Goal: Obtain resource: Download file/media

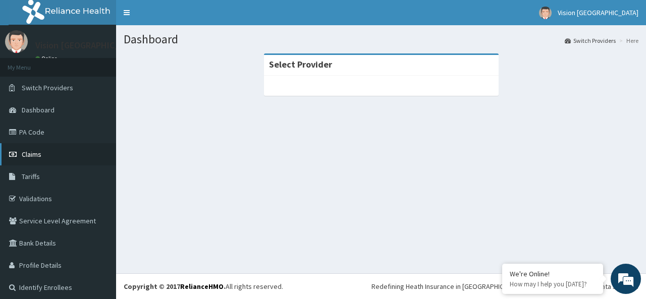
click at [41, 150] on span "Claims" at bounding box center [32, 154] width 20 height 9
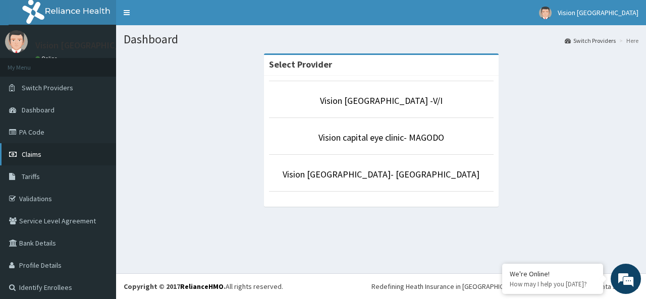
click at [41, 154] on link "Claims" at bounding box center [58, 154] width 116 height 22
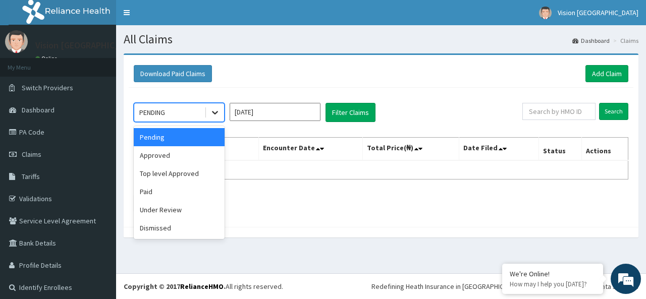
click at [214, 111] on icon at bounding box center [215, 113] width 10 height 10
click at [171, 194] on div "Paid" at bounding box center [179, 192] width 91 height 18
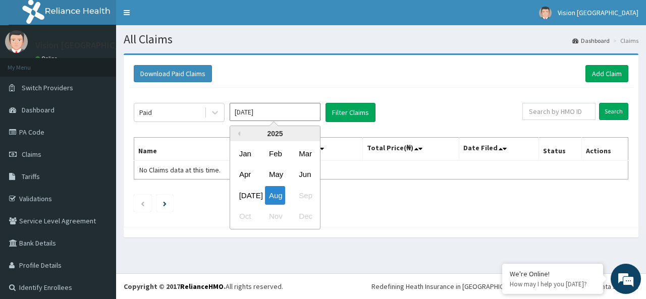
click at [304, 116] on input "Aug 2025" at bounding box center [275, 112] width 91 height 18
click at [251, 175] on div "Apr" at bounding box center [245, 175] width 20 height 19
type input "Apr 2025"
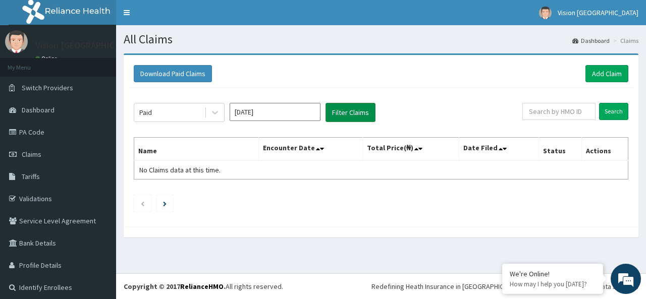
click at [338, 112] on button "Filter Claims" at bounding box center [351, 112] width 50 height 19
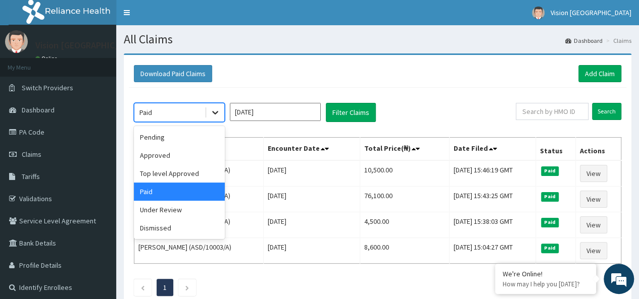
click at [217, 112] on icon at bounding box center [215, 114] width 6 height 4
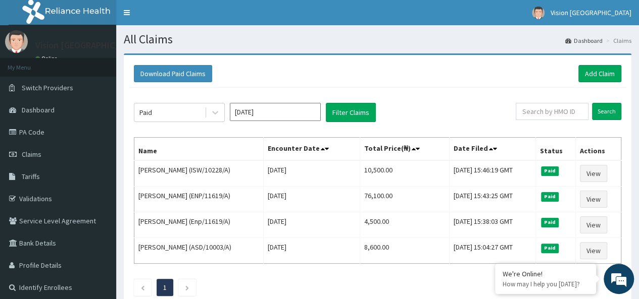
click at [498, 102] on div "Paid Apr 2025 Filter Claims Search Name Encounter Date Total Price(₦) Date File…" at bounding box center [377, 197] width 497 height 219
click at [191, 76] on button "Download Paid Claims" at bounding box center [173, 73] width 78 height 17
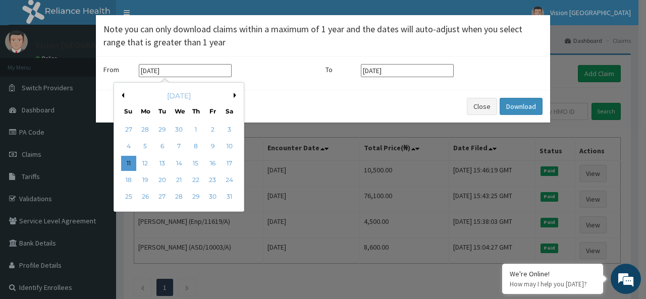
click at [191, 76] on input "11-05-2025" at bounding box center [185, 70] width 93 height 13
click at [124, 98] on div "May 2025" at bounding box center [179, 96] width 122 height 10
click at [123, 93] on button "Previous Month" at bounding box center [121, 95] width 5 height 5
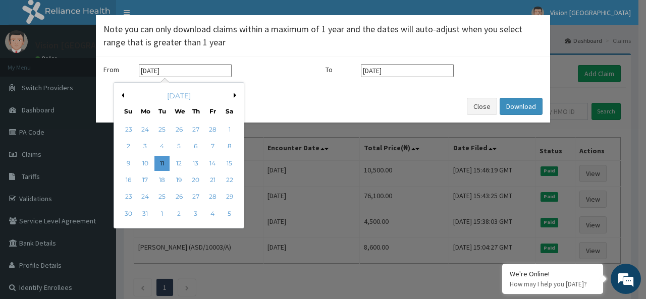
click at [123, 93] on button "Previous Month" at bounding box center [121, 95] width 5 height 5
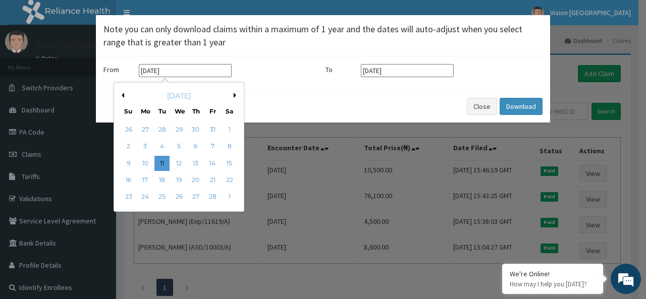
click at [234, 97] on button "Next Month" at bounding box center [236, 95] width 5 height 5
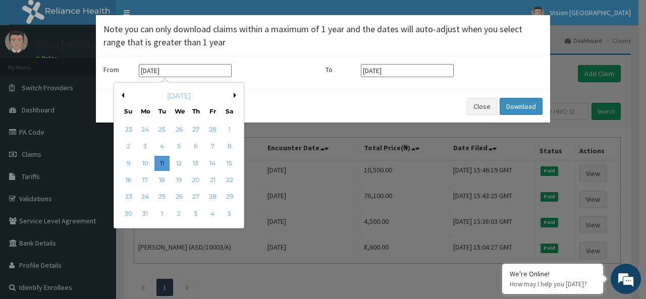
click at [234, 97] on button "Next Month" at bounding box center [236, 95] width 5 height 5
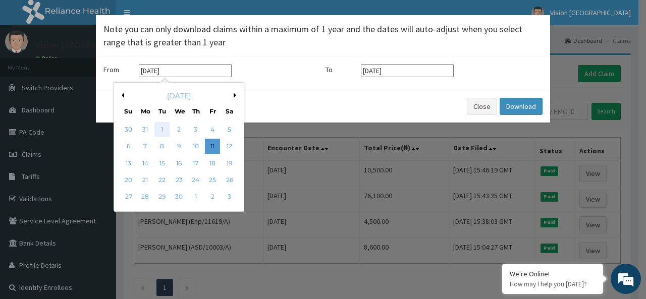
click at [160, 130] on div "1" at bounding box center [161, 129] width 15 height 15
type input "[DATE]"
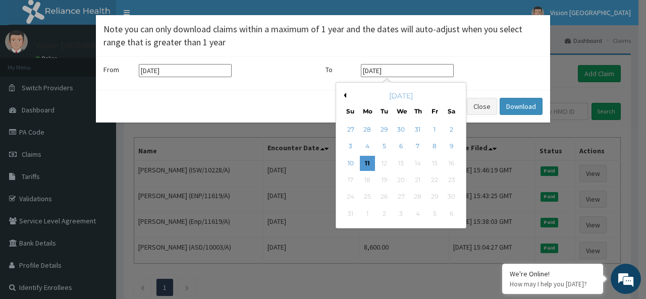
click at [397, 68] on input "[DATE]" at bounding box center [407, 70] width 93 height 13
click at [344, 95] on button "Previous Month" at bounding box center [343, 95] width 5 height 5
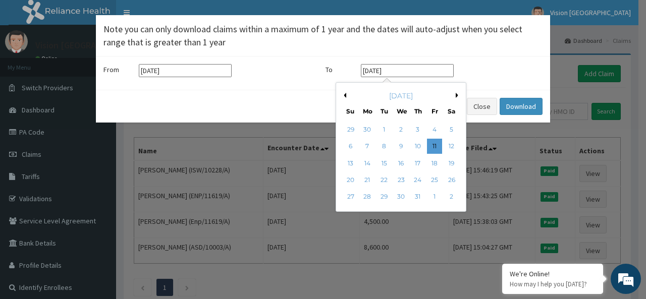
click at [344, 95] on button "Previous Month" at bounding box center [343, 95] width 5 height 5
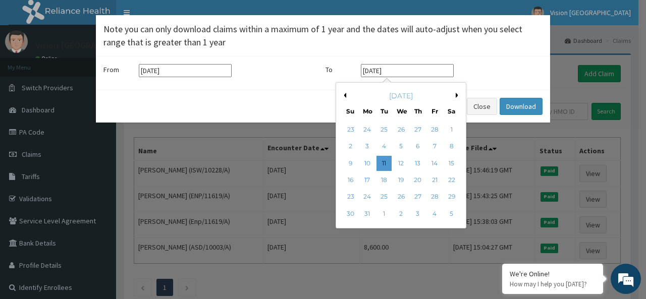
click at [457, 96] on button "Next Month" at bounding box center [458, 95] width 5 height 5
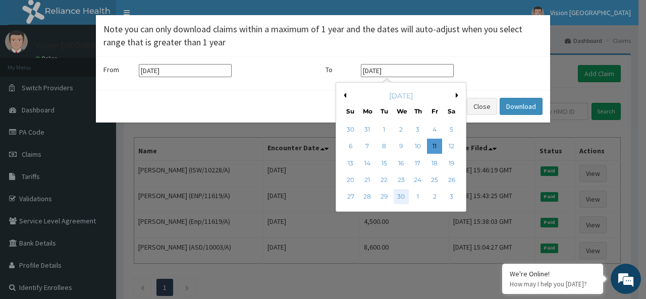
click at [402, 194] on div "30" at bounding box center [401, 197] width 15 height 15
type input "[DATE]"
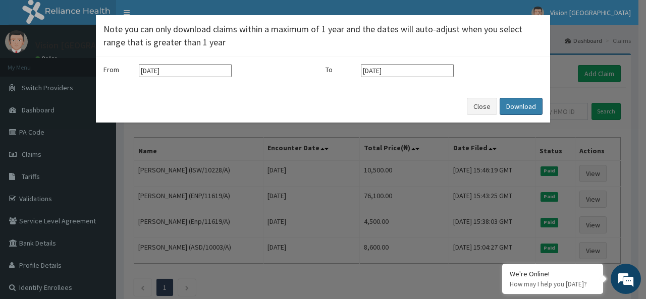
click at [518, 103] on button "Download" at bounding box center [521, 106] width 43 height 17
click at [201, 73] on input "[DATE]" at bounding box center [185, 70] width 93 height 13
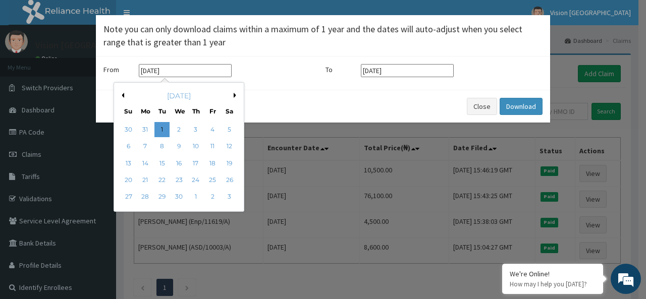
click at [232, 95] on div "April 2025" at bounding box center [179, 96] width 122 height 10
click at [234, 95] on button "Next Month" at bounding box center [236, 95] width 5 height 5
click at [196, 129] on div "1" at bounding box center [195, 129] width 15 height 15
type input "01-05-2025"
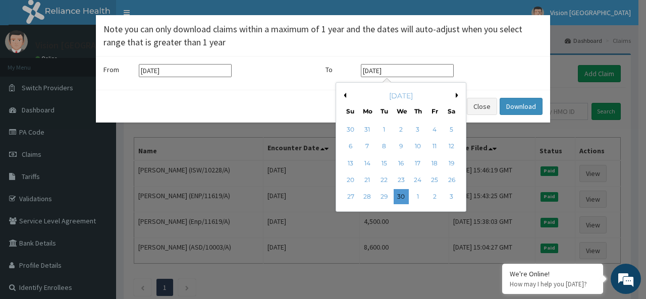
click at [396, 69] on input "30-04-2025" at bounding box center [407, 70] width 93 height 13
click at [343, 97] on button "Previous Month" at bounding box center [343, 95] width 5 height 5
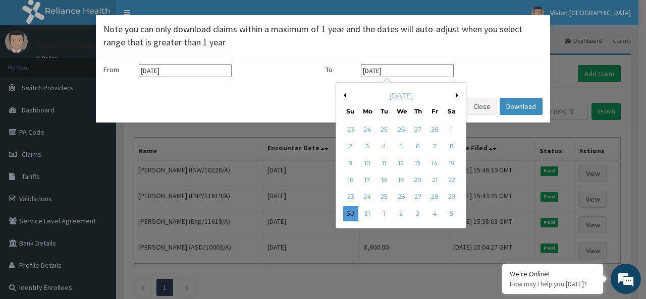
click at [456, 93] on button "Next Month" at bounding box center [458, 95] width 5 height 5
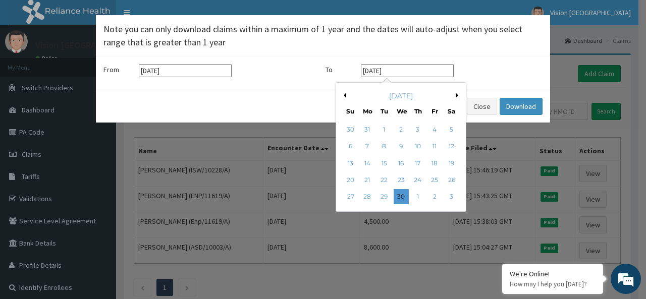
click at [456, 93] on button "Next Month" at bounding box center [458, 95] width 5 height 5
click at [447, 196] on div "31" at bounding box center [451, 197] width 15 height 15
type input "31-05-2025"
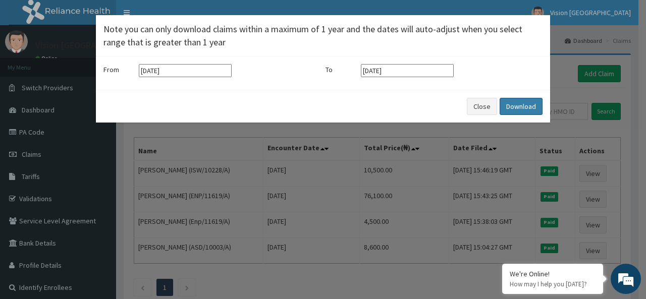
click at [526, 104] on button "Download" at bounding box center [521, 106] width 43 height 17
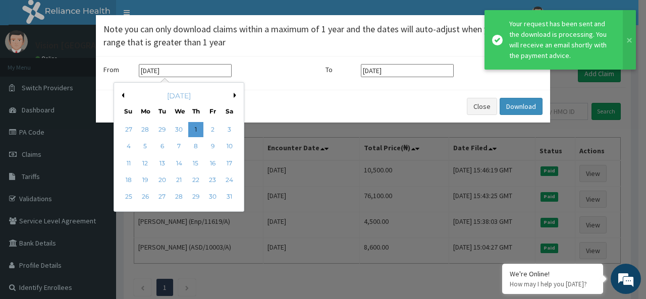
click at [203, 72] on input "01-05-2025" at bounding box center [185, 70] width 93 height 13
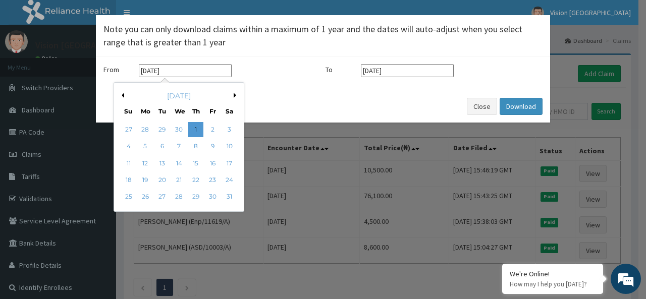
click at [569, 53] on div "× Note you can only download claims within a maximum of 1 year and the dates wi…" at bounding box center [323, 149] width 646 height 299
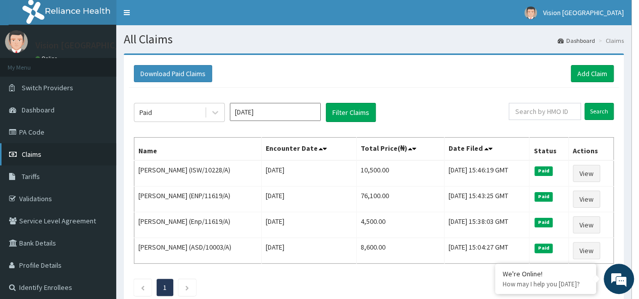
click at [38, 159] on link "Claims" at bounding box center [58, 154] width 116 height 22
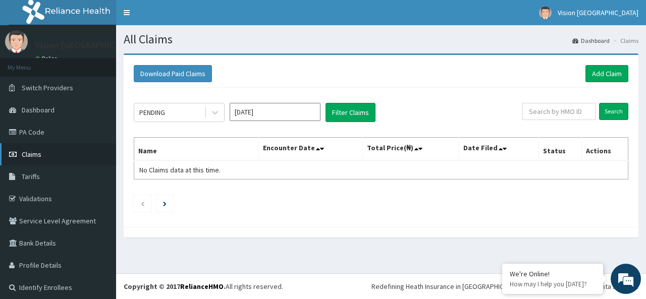
click at [39, 152] on span "Claims" at bounding box center [32, 154] width 20 height 9
click at [48, 89] on span "Switch Providers" at bounding box center [47, 87] width 51 height 9
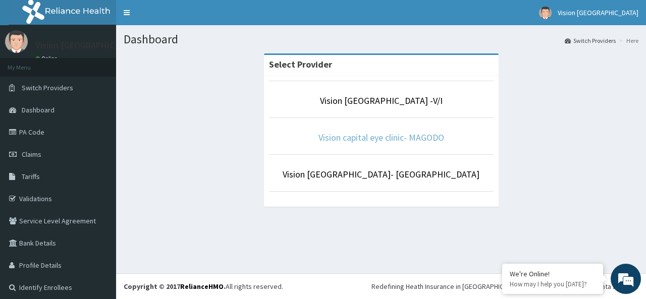
click at [429, 138] on link "Vision capital eye clinic- MAGODO" at bounding box center [382, 138] width 126 height 12
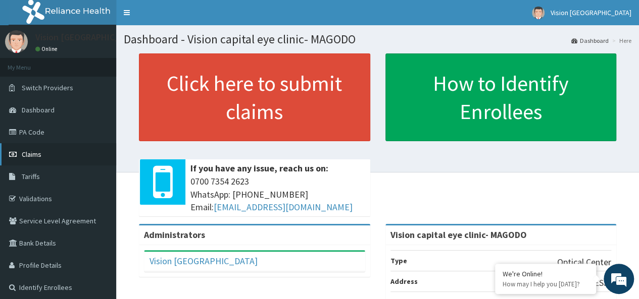
click at [39, 161] on link "Claims" at bounding box center [58, 154] width 116 height 22
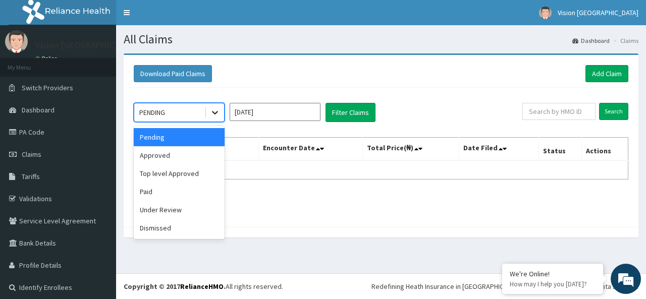
click at [213, 113] on icon at bounding box center [215, 113] width 10 height 10
click at [158, 197] on div "Paid" at bounding box center [179, 192] width 91 height 18
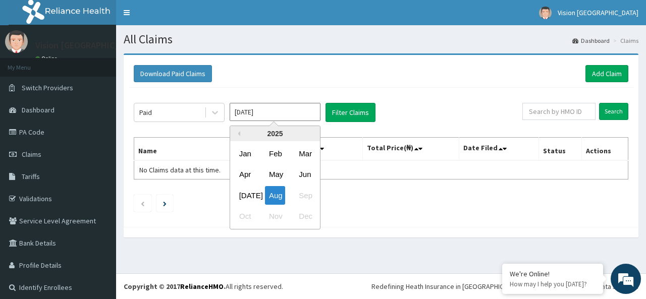
click at [307, 116] on input "Aug 2025" at bounding box center [275, 112] width 91 height 18
click at [251, 172] on div "Apr" at bounding box center [245, 175] width 20 height 19
type input "Apr 2025"
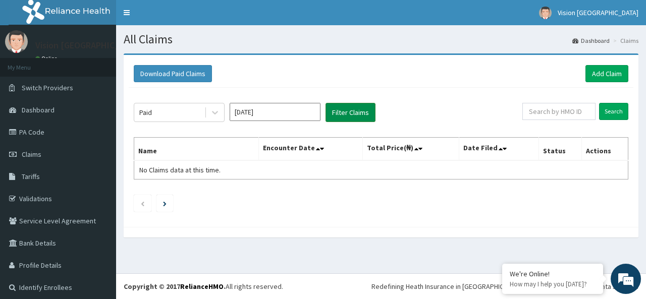
click at [354, 114] on button "Filter Claims" at bounding box center [351, 112] width 50 height 19
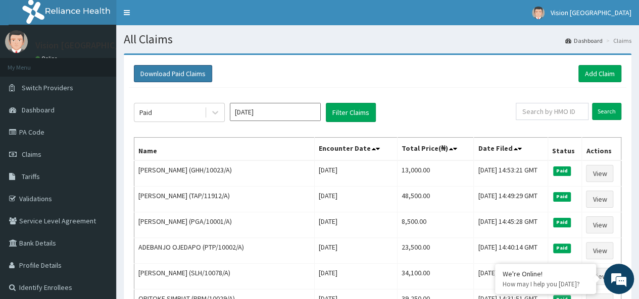
click at [183, 72] on button "Download Paid Claims" at bounding box center [173, 73] width 78 height 17
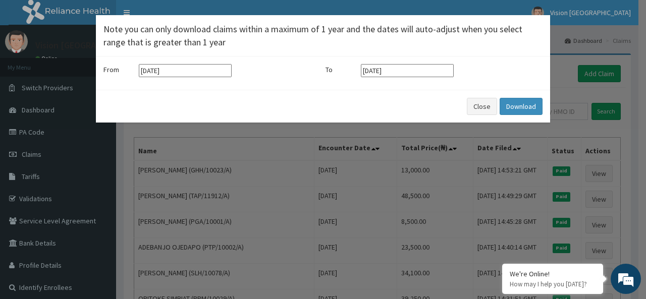
click at [204, 67] on input "[DATE]" at bounding box center [185, 70] width 93 height 13
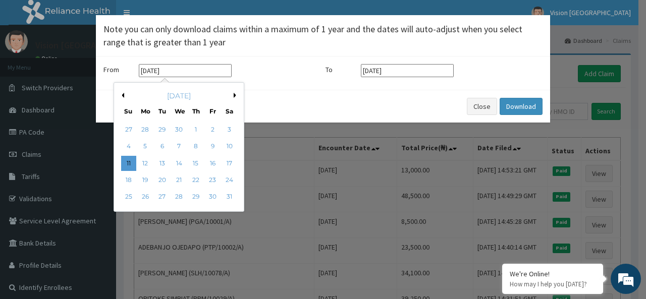
click at [123, 94] on button "Previous Month" at bounding box center [121, 95] width 5 height 5
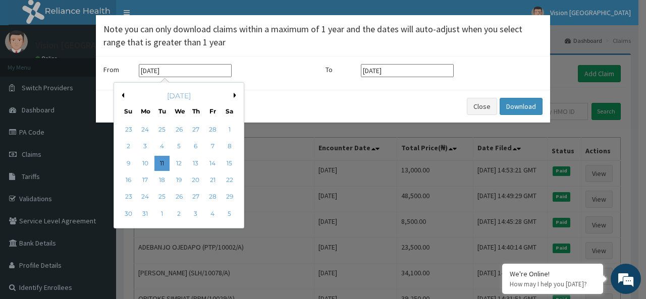
click at [235, 95] on button "Next Month" at bounding box center [236, 95] width 5 height 5
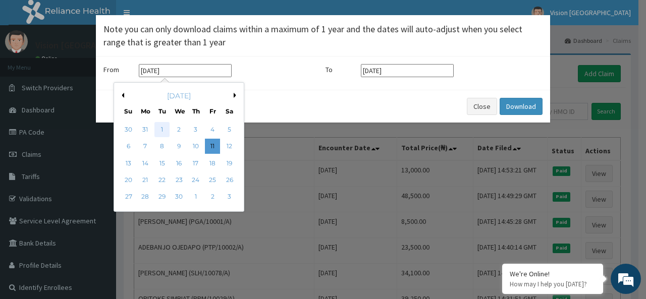
click at [163, 129] on div "1" at bounding box center [161, 129] width 15 height 15
type input "[DATE]"
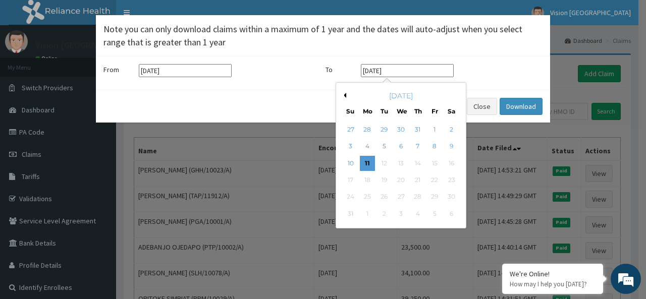
click at [400, 76] on input "11-08-2025" at bounding box center [407, 70] width 93 height 13
click at [345, 96] on button "Previous Month" at bounding box center [343, 95] width 5 height 5
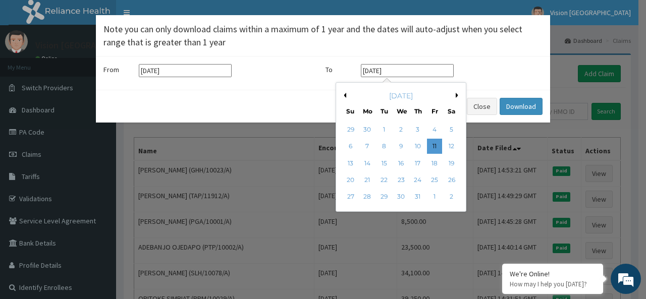
click at [345, 96] on button "Previous Month" at bounding box center [343, 95] width 5 height 5
click at [401, 198] on div "30" at bounding box center [401, 197] width 15 height 15
type input "30-04-2025"
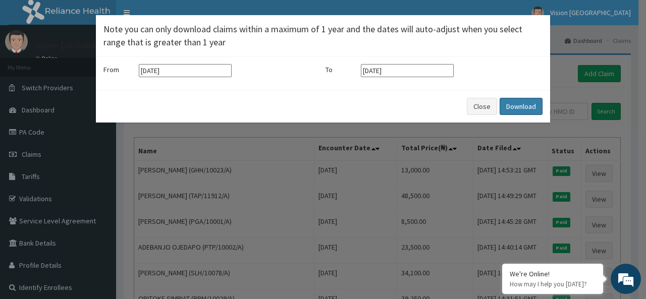
click at [512, 102] on button "Download" at bounding box center [521, 106] width 43 height 17
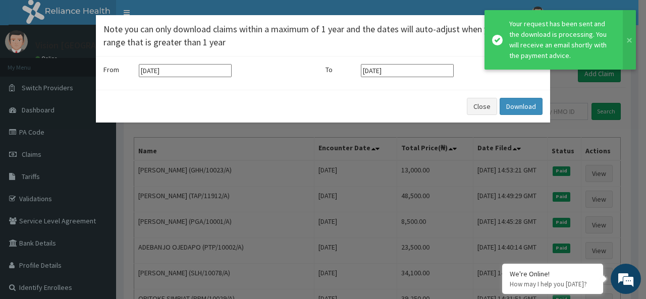
click at [188, 74] on input "01-04-2025" at bounding box center [185, 70] width 93 height 13
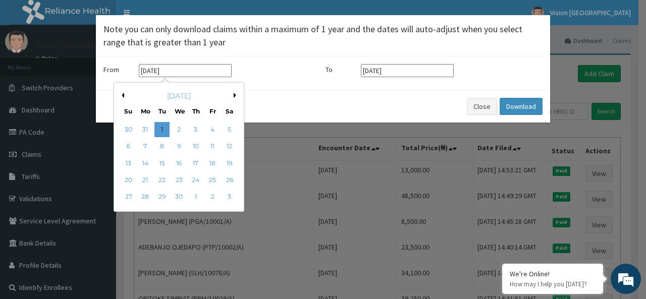
click at [235, 97] on button "Next Month" at bounding box center [236, 95] width 5 height 5
click at [195, 128] on div "1" at bounding box center [195, 129] width 15 height 15
type input "01-05-2025"
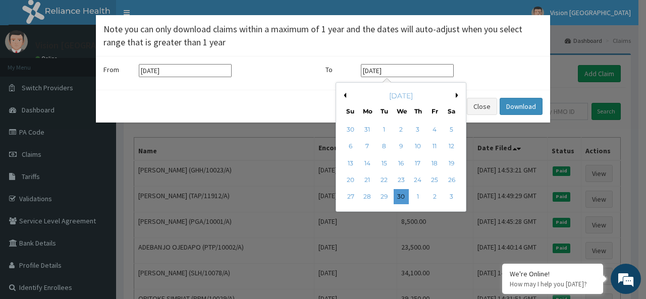
click at [398, 75] on input "30-04-2025" at bounding box center [407, 70] width 93 height 13
click at [456, 96] on button "Next Month" at bounding box center [458, 95] width 5 height 5
click at [452, 198] on div "31" at bounding box center [451, 197] width 15 height 15
type input "31-05-2025"
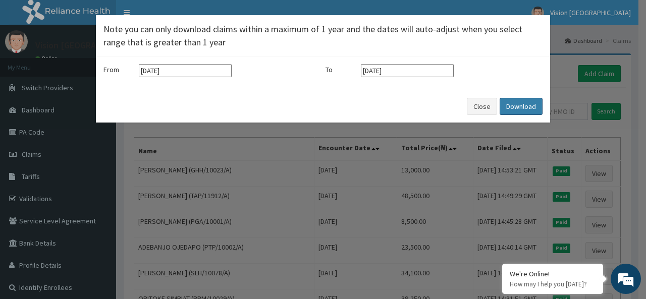
click at [520, 102] on button "Download" at bounding box center [521, 106] width 43 height 17
click at [49, 90] on div "× Note you can only download claims within a maximum of 1 year and the dates wi…" at bounding box center [323, 149] width 646 height 299
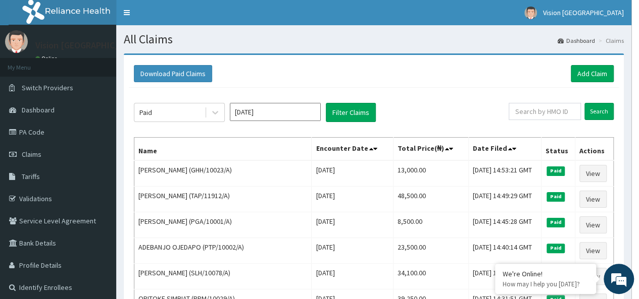
click at [49, 90] on span "Switch Providers" at bounding box center [47, 87] width 51 height 9
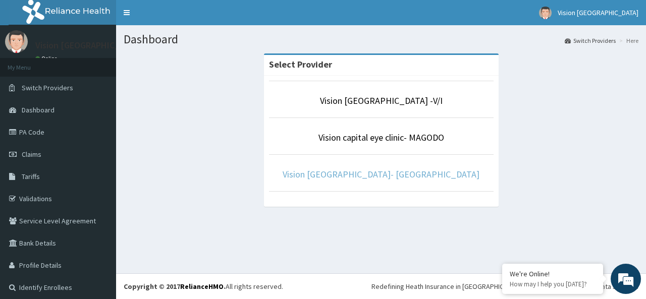
click at [412, 179] on p "Vision [GEOGRAPHIC_DATA]- [GEOGRAPHIC_DATA]" at bounding box center [381, 174] width 225 height 13
click at [411, 175] on link "Vision [GEOGRAPHIC_DATA]- [GEOGRAPHIC_DATA]" at bounding box center [381, 175] width 197 height 12
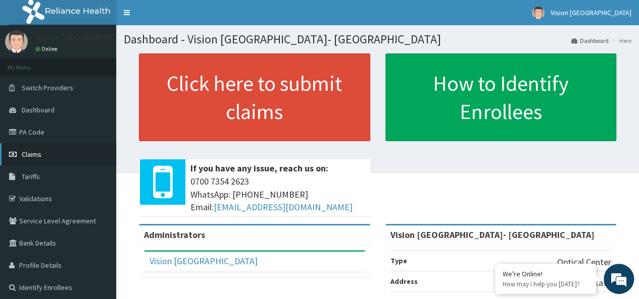
click at [37, 164] on link "Claims" at bounding box center [58, 154] width 116 height 22
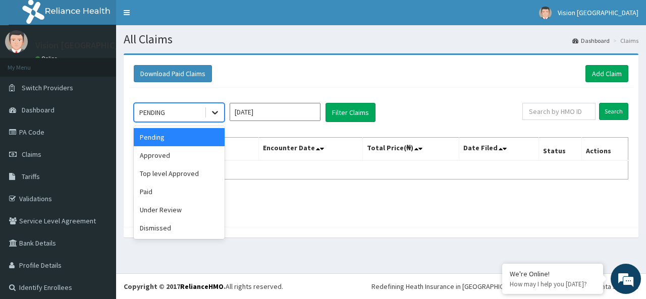
click at [213, 116] on icon at bounding box center [215, 113] width 10 height 10
click at [156, 194] on div "Paid" at bounding box center [179, 192] width 91 height 18
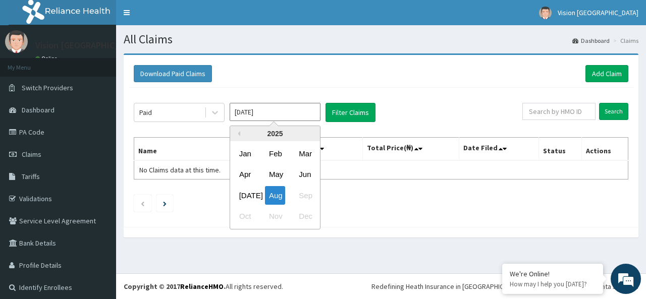
click at [293, 114] on input "[DATE]" at bounding box center [275, 112] width 91 height 18
click at [248, 176] on div "Apr" at bounding box center [245, 175] width 20 height 19
type input "[DATE]"
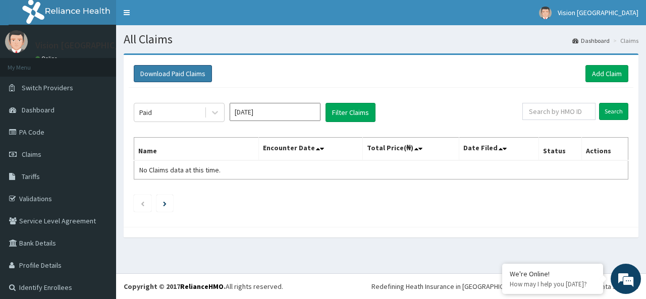
click at [184, 77] on button "Download Paid Claims" at bounding box center [173, 73] width 78 height 17
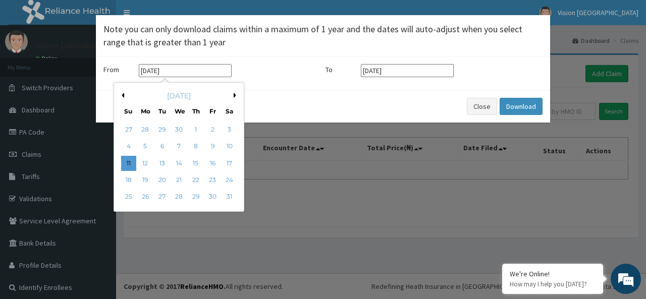
click at [194, 68] on input "[DATE]" at bounding box center [185, 70] width 93 height 13
click at [123, 94] on button "Previous Month" at bounding box center [121, 95] width 5 height 5
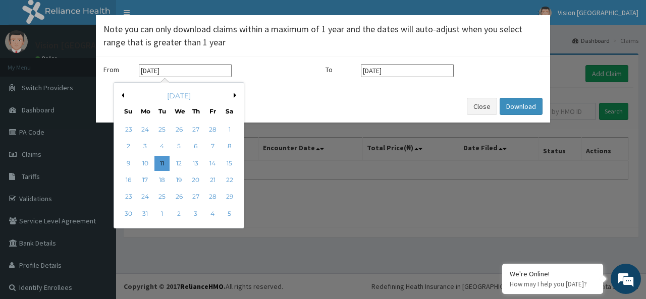
click at [233, 96] on div "March 2025" at bounding box center [179, 96] width 122 height 10
click at [235, 96] on button "Next Month" at bounding box center [236, 95] width 5 height 5
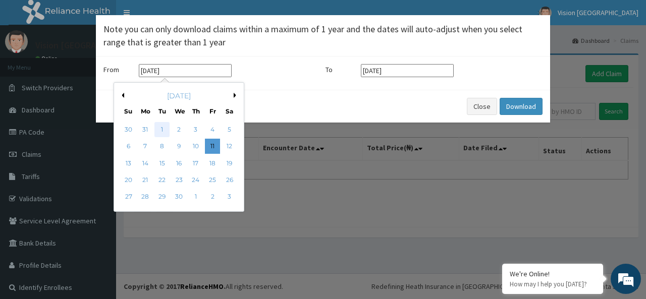
click at [159, 130] on div "1" at bounding box center [161, 129] width 15 height 15
type input "01-04-2025"
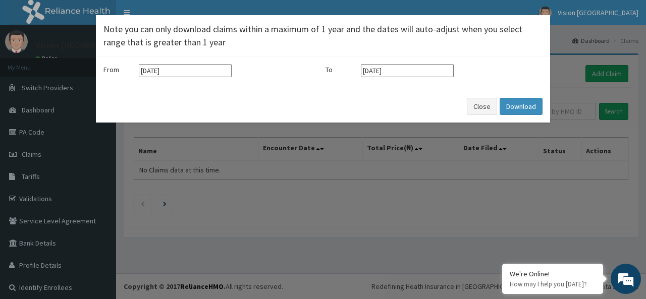
click at [409, 68] on input "11-08-2025" at bounding box center [407, 70] width 93 height 13
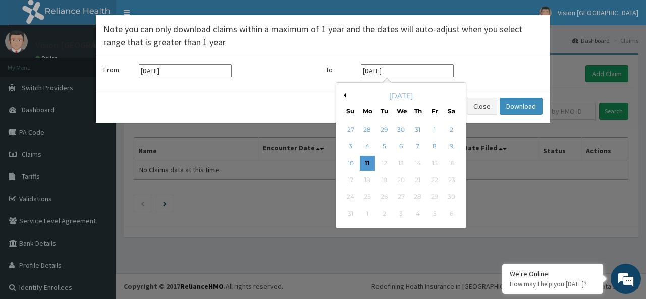
click at [344, 95] on button "Previous Month" at bounding box center [343, 95] width 5 height 5
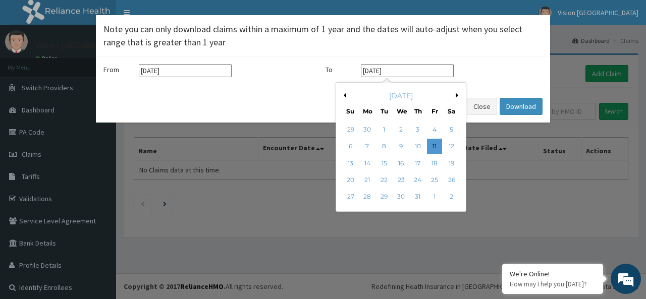
click at [344, 95] on button "Previous Month" at bounding box center [343, 95] width 5 height 5
click at [402, 195] on div "30" at bounding box center [401, 197] width 15 height 15
type input "30-04-2025"
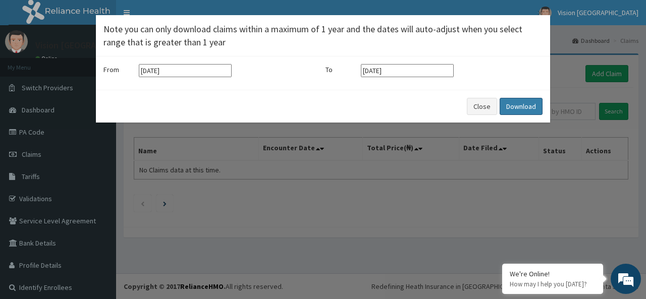
click at [522, 111] on button "Download" at bounding box center [521, 106] width 43 height 17
click at [521, 106] on button "Download" at bounding box center [521, 106] width 43 height 17
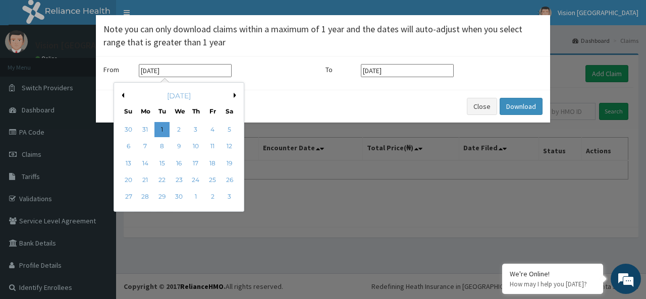
click at [200, 71] on input "01-04-2025" at bounding box center [185, 70] width 93 height 13
click at [234, 96] on button "Next Month" at bounding box center [236, 95] width 5 height 5
click at [197, 133] on div "1" at bounding box center [195, 129] width 15 height 15
type input "01-05-2025"
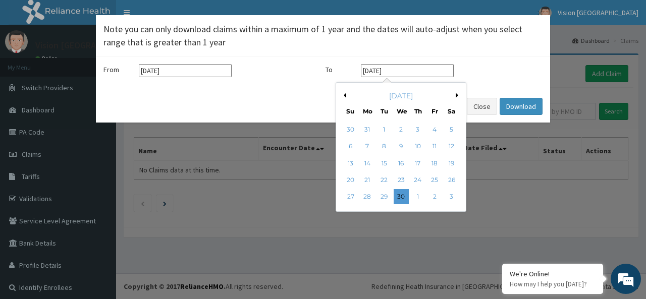
click at [404, 72] on input "30-04-2025" at bounding box center [407, 70] width 93 height 13
click at [457, 94] on button "Next Month" at bounding box center [458, 95] width 5 height 5
click at [449, 197] on div "31" at bounding box center [451, 197] width 15 height 15
type input "31-05-2025"
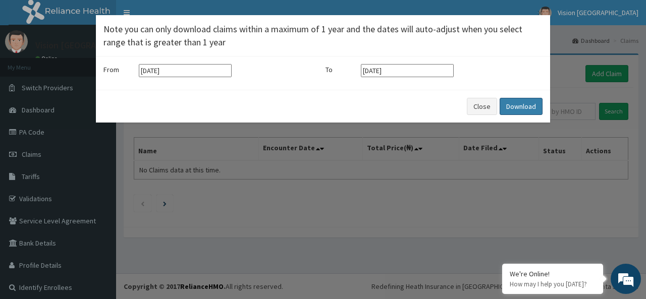
click at [526, 105] on button "Download" at bounding box center [521, 106] width 43 height 17
click at [322, 182] on div "× Note you can only download claims within a maximum of 1 year and the dates wi…" at bounding box center [323, 149] width 646 height 299
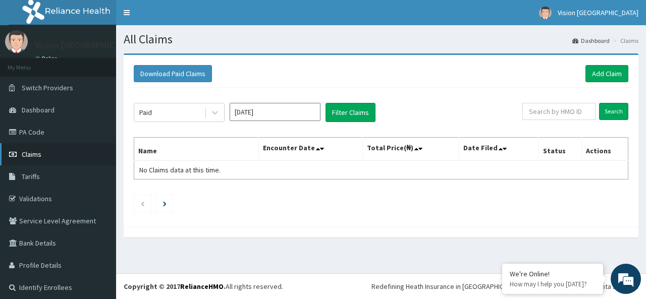
click at [51, 157] on link "Claims" at bounding box center [58, 154] width 116 height 22
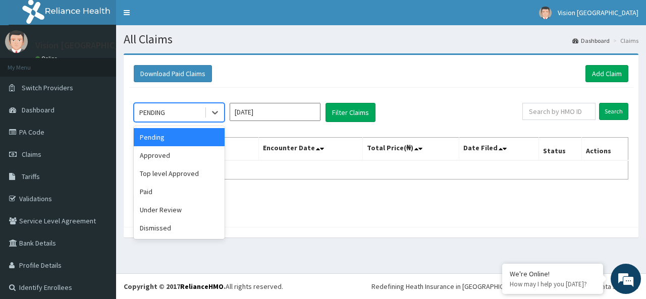
click at [185, 192] on div "Paid" at bounding box center [179, 192] width 91 height 18
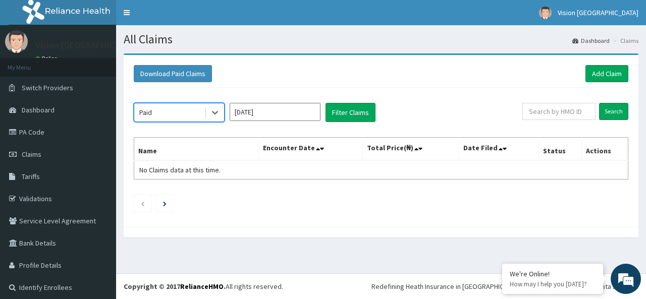
click at [296, 114] on input "[DATE]" at bounding box center [275, 112] width 91 height 18
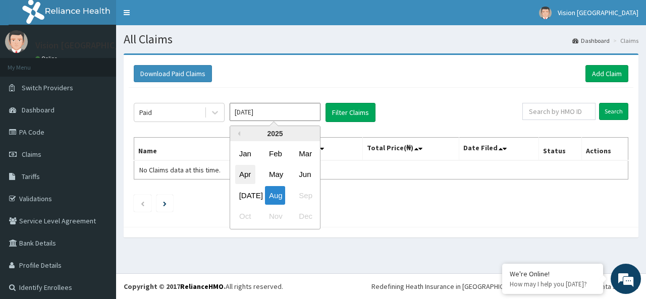
click at [249, 180] on div "Apr" at bounding box center [245, 175] width 20 height 19
type input "[DATE]"
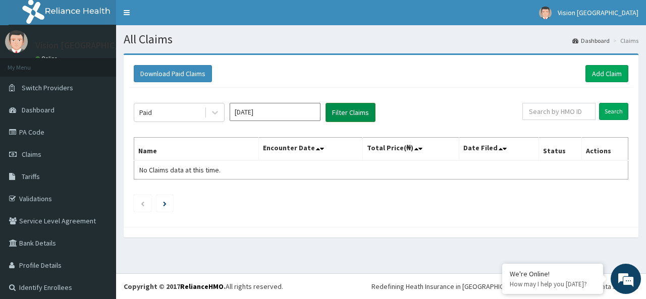
click at [353, 113] on button "Filter Claims" at bounding box center [351, 112] width 50 height 19
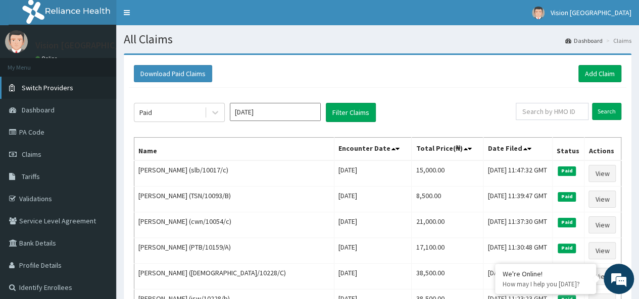
click at [72, 92] on link "Switch Providers" at bounding box center [58, 88] width 116 height 22
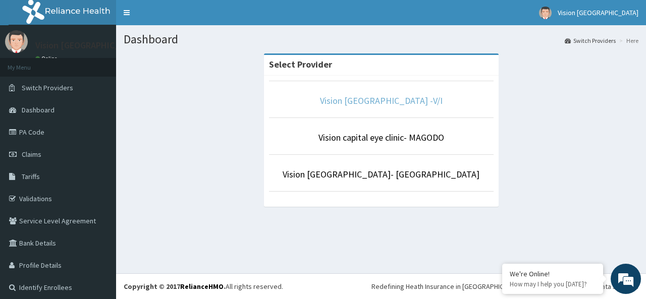
click at [353, 103] on link "Vision [GEOGRAPHIC_DATA] -V/I" at bounding box center [381, 101] width 123 height 12
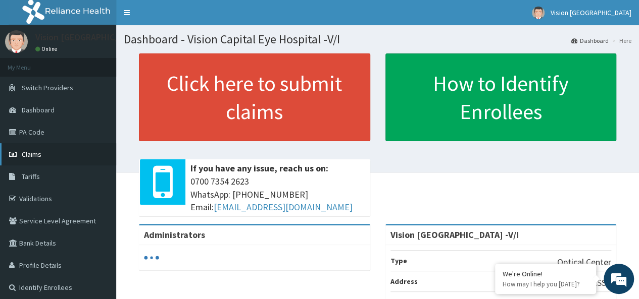
click at [54, 158] on link "Claims" at bounding box center [58, 154] width 116 height 22
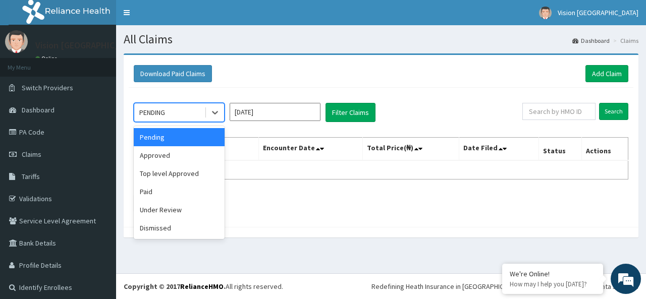
click at [176, 196] on div "Paid" at bounding box center [179, 192] width 91 height 18
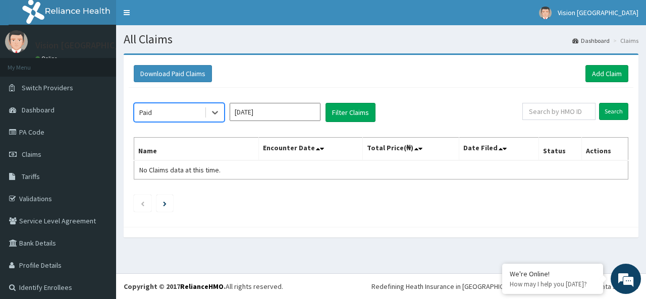
click at [283, 115] on input "Aug 2025" at bounding box center [275, 112] width 91 height 18
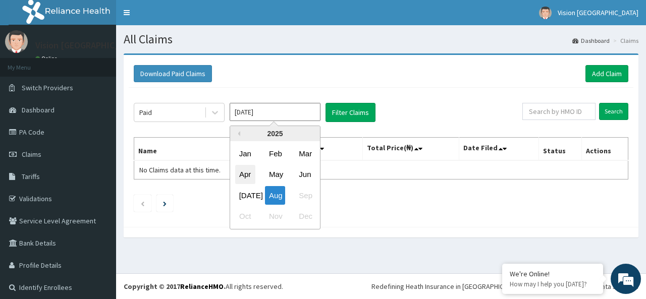
click at [244, 175] on div "Apr" at bounding box center [245, 175] width 20 height 19
type input "Apr 2025"
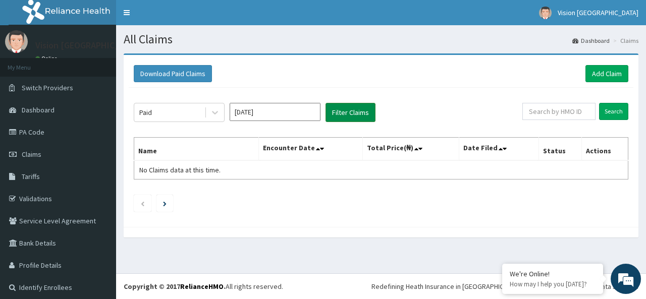
click at [352, 117] on button "Filter Claims" at bounding box center [351, 112] width 50 height 19
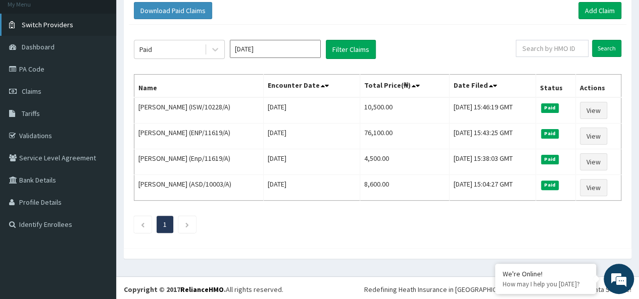
click at [53, 28] on span "Switch Providers" at bounding box center [47, 24] width 51 height 9
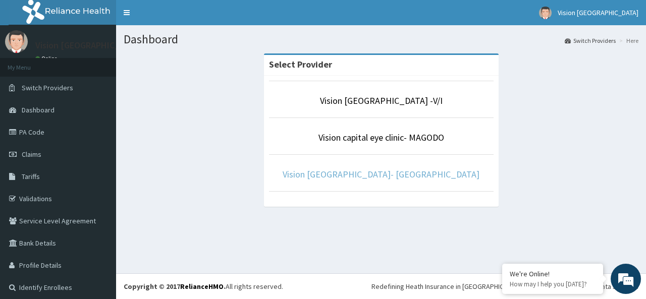
click at [391, 176] on link "Vision [GEOGRAPHIC_DATA]- [GEOGRAPHIC_DATA]" at bounding box center [381, 175] width 197 height 12
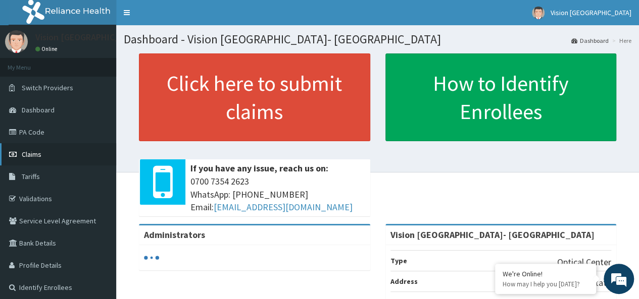
click at [58, 158] on link "Claims" at bounding box center [58, 154] width 116 height 22
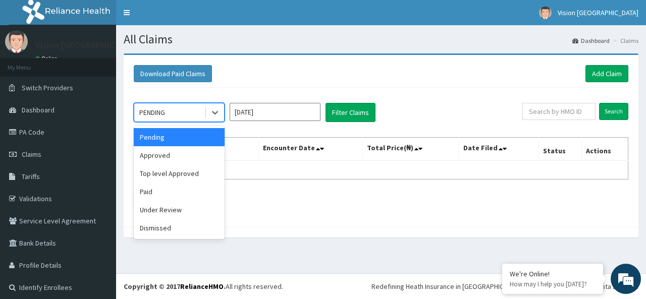
click at [175, 190] on div "Paid" at bounding box center [179, 192] width 91 height 18
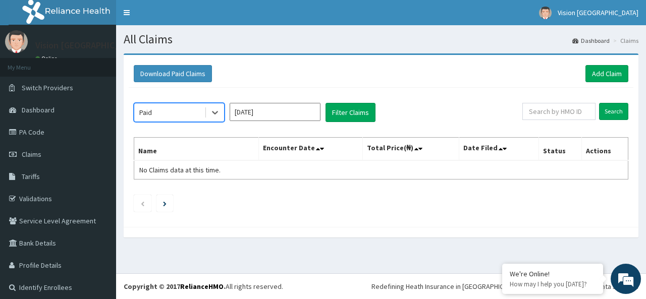
click at [297, 115] on input "[DATE]" at bounding box center [275, 112] width 91 height 18
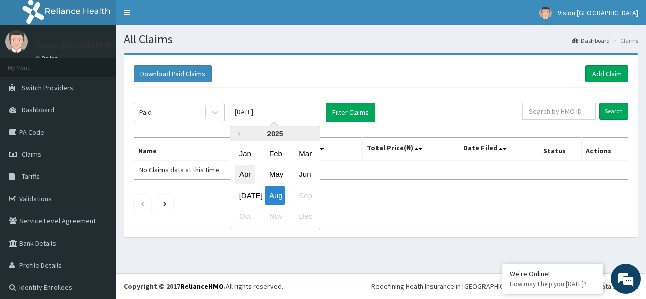
click at [248, 178] on div "Apr" at bounding box center [245, 175] width 20 height 19
type input "[DATE]"
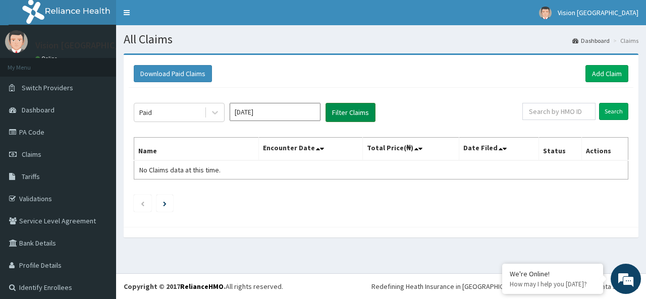
click at [353, 114] on button "Filter Claims" at bounding box center [351, 112] width 50 height 19
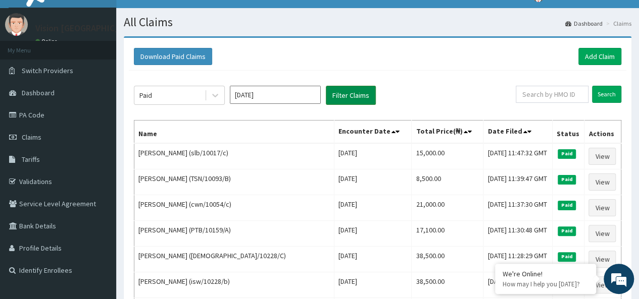
scroll to position [14, 0]
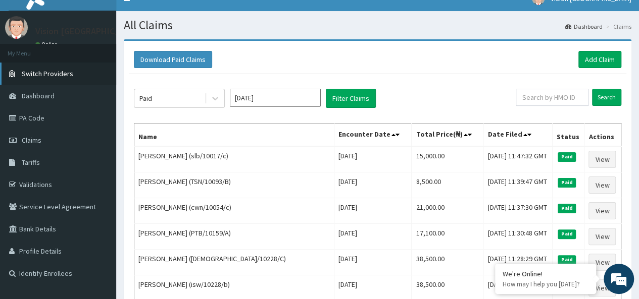
click at [71, 74] on link "Switch Providers" at bounding box center [58, 74] width 116 height 22
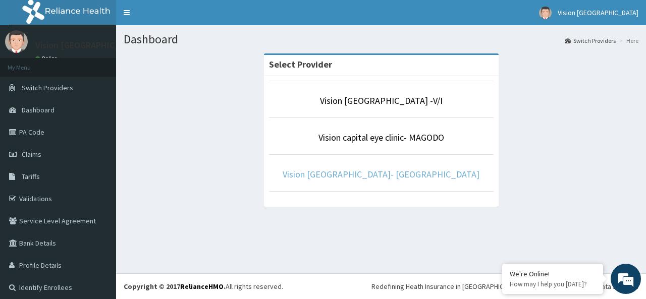
click at [344, 177] on link "Vision Capital Eye hospital- Ajao Estate" at bounding box center [381, 175] width 197 height 12
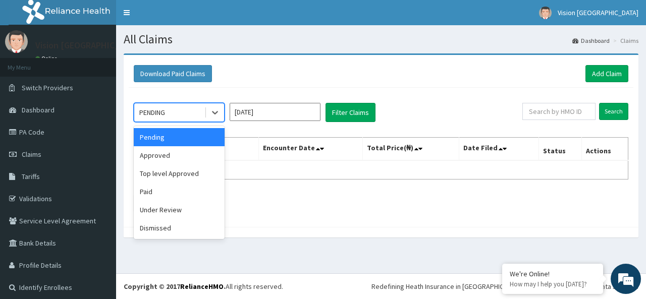
click at [174, 193] on div "Paid" at bounding box center [179, 192] width 91 height 18
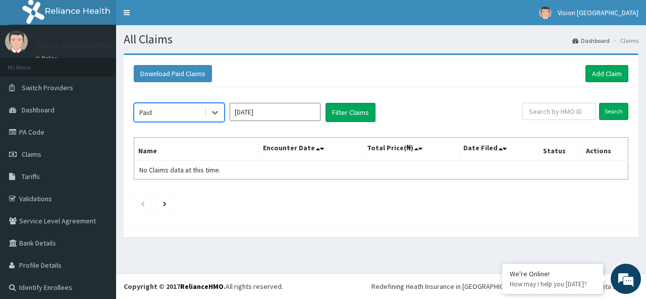
click at [287, 115] on input "[DATE]" at bounding box center [275, 112] width 91 height 18
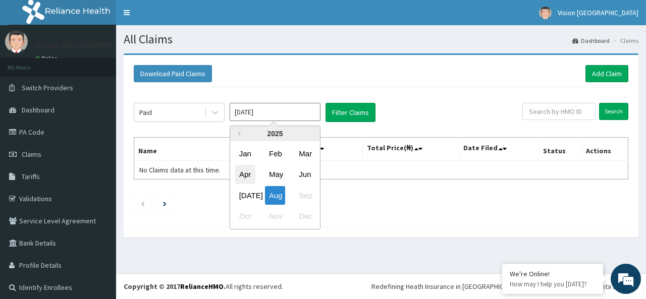
click at [246, 174] on div "Apr" at bounding box center [245, 175] width 20 height 19
type input "[DATE]"
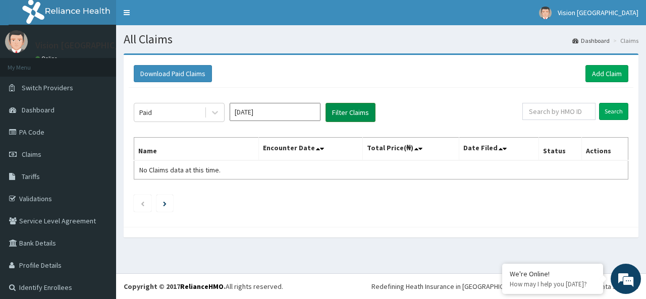
click at [357, 112] on button "Filter Claims" at bounding box center [351, 112] width 50 height 19
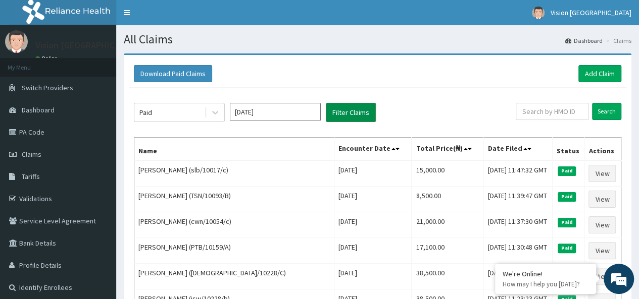
click at [349, 120] on button "Filter Claims" at bounding box center [351, 112] width 50 height 19
